Goal: Use online tool/utility: Utilize a website feature to perform a specific function

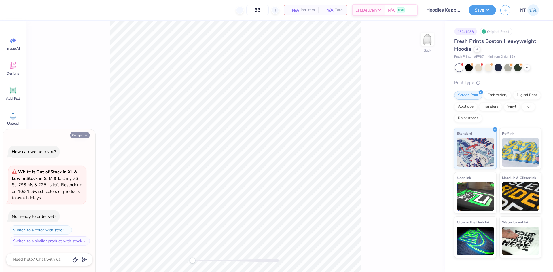
click at [74, 137] on button "Collapse" at bounding box center [79, 135] width 19 height 6
type textarea "x"
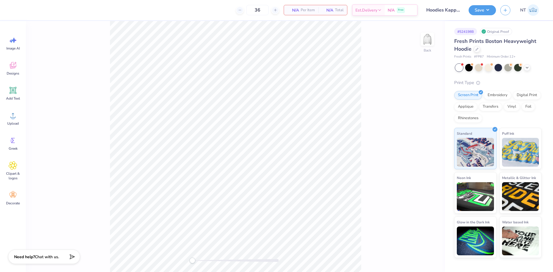
click at [2, 121] on div "Image AI Designs Add Text Upload Greek Clipart & logos Decorate" at bounding box center [13, 146] width 26 height 251
click at [9, 120] on div "Upload" at bounding box center [13, 119] width 21 height 22
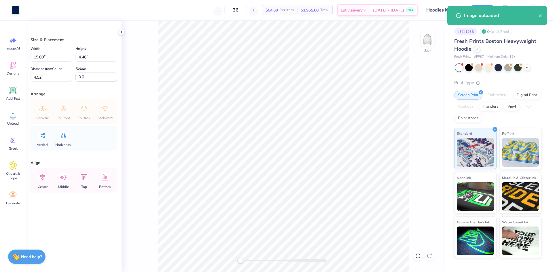
type input "7.71"
type input "2.29"
type input "6.69"
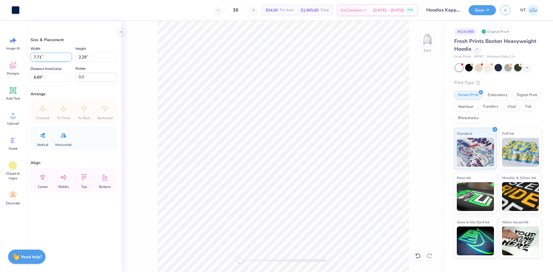
click at [48, 57] on input "7.71" at bounding box center [52, 57] width 42 height 9
type input "9.00"
type input "2.68"
click at [44, 79] on input "2.81" at bounding box center [52, 77] width 42 height 9
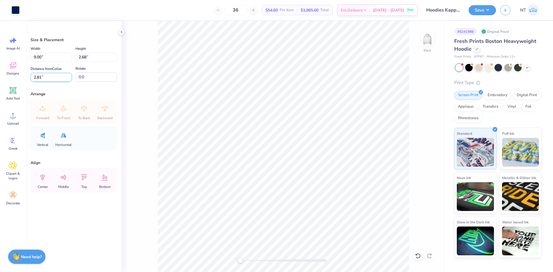
click at [44, 79] on input "2.81" at bounding box center [52, 77] width 42 height 9
click at [39, 77] on input "2.81" at bounding box center [52, 77] width 42 height 9
type input "3"
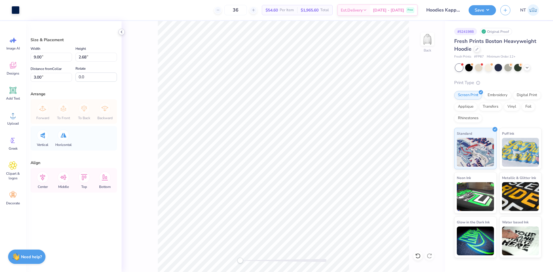
click at [119, 28] on div "Size & Placement Width 9.00 9.00 " Height 2.68 2.68 " Distance from Collar 3.00…" at bounding box center [74, 146] width 96 height 251
drag, startPoint x: 122, startPoint y: 30, endPoint x: 140, endPoint y: 35, distance: 18.9
click at [122, 30] on icon at bounding box center [121, 32] width 5 height 5
click at [490, 7] on button "Save" at bounding box center [482, 9] width 27 height 10
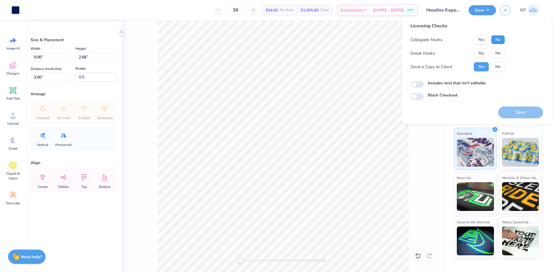
click at [498, 40] on button "No" at bounding box center [498, 39] width 14 height 9
click at [484, 52] on button "Yes" at bounding box center [481, 53] width 15 height 9
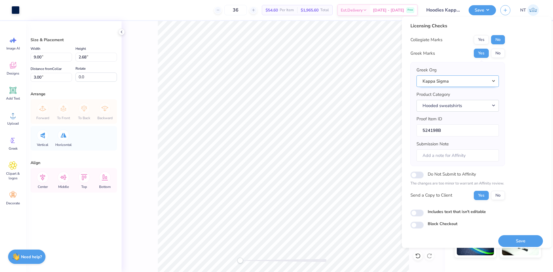
click at [460, 83] on button "Kappa Sigma" at bounding box center [458, 82] width 82 height 12
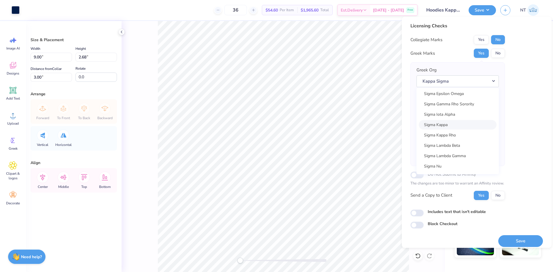
click at [440, 128] on link "Sigma Kappa" at bounding box center [458, 125] width 78 height 10
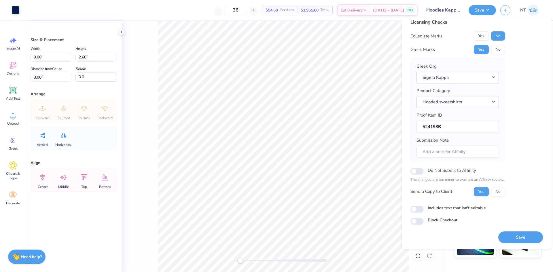
click at [442, 205] on label "Includes text that isn't editable" at bounding box center [457, 208] width 58 height 6
click at [424, 206] on input "Includes text that isn't editable" at bounding box center [417, 209] width 13 height 7
checkbox input "true"
click at [515, 239] on button "Save" at bounding box center [521, 238] width 45 height 12
click at [120, 34] on icon at bounding box center [121, 32] width 5 height 5
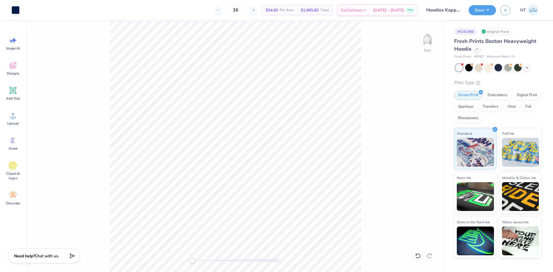
click at [36, 260] on div "Need help? Chat with us." at bounding box center [44, 256] width 72 height 14
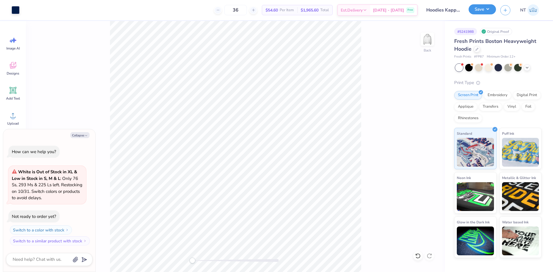
click at [477, 13] on button "Save" at bounding box center [482, 9] width 27 height 10
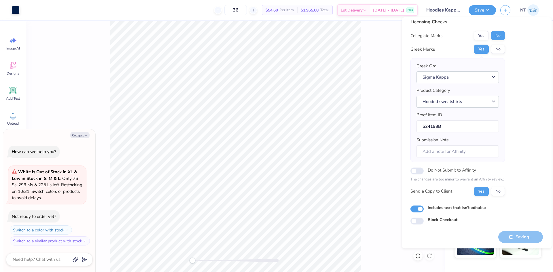
type textarea "x"
